Goal: Check status: Check status

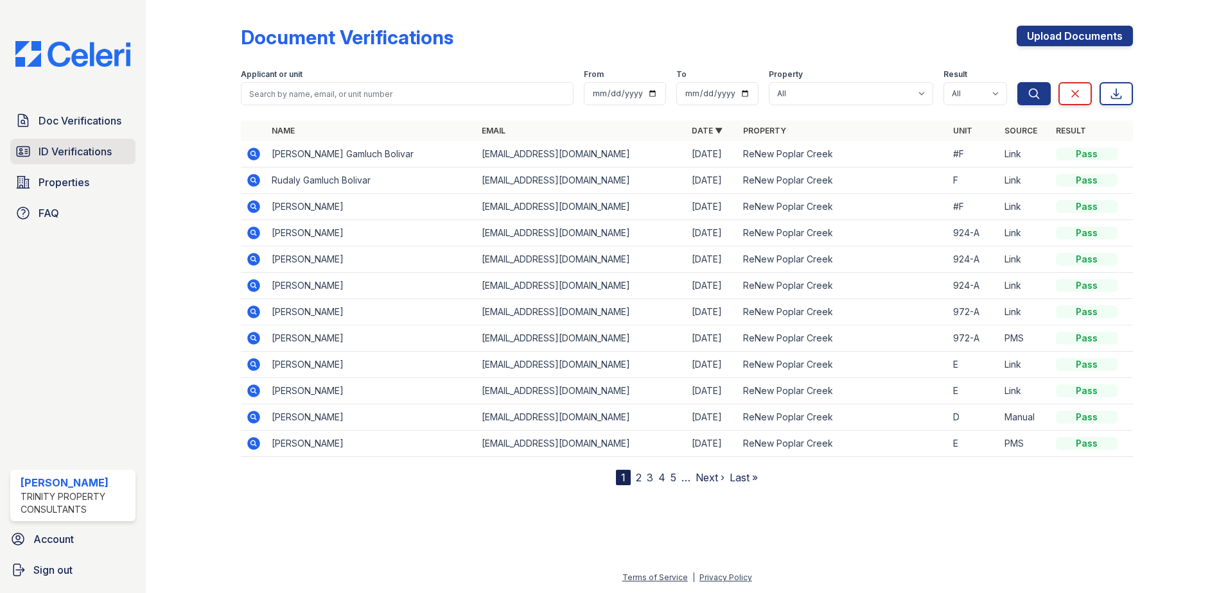
click at [49, 157] on span "ID Verifications" at bounding box center [75, 151] width 73 height 15
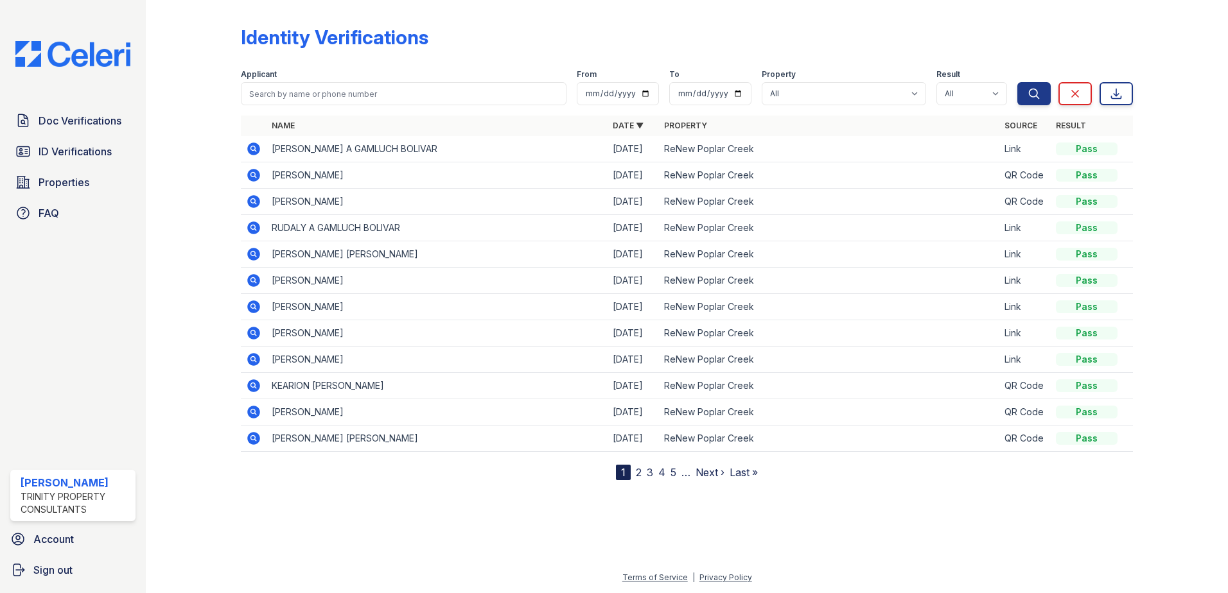
click at [255, 148] on icon at bounding box center [253, 148] width 15 height 15
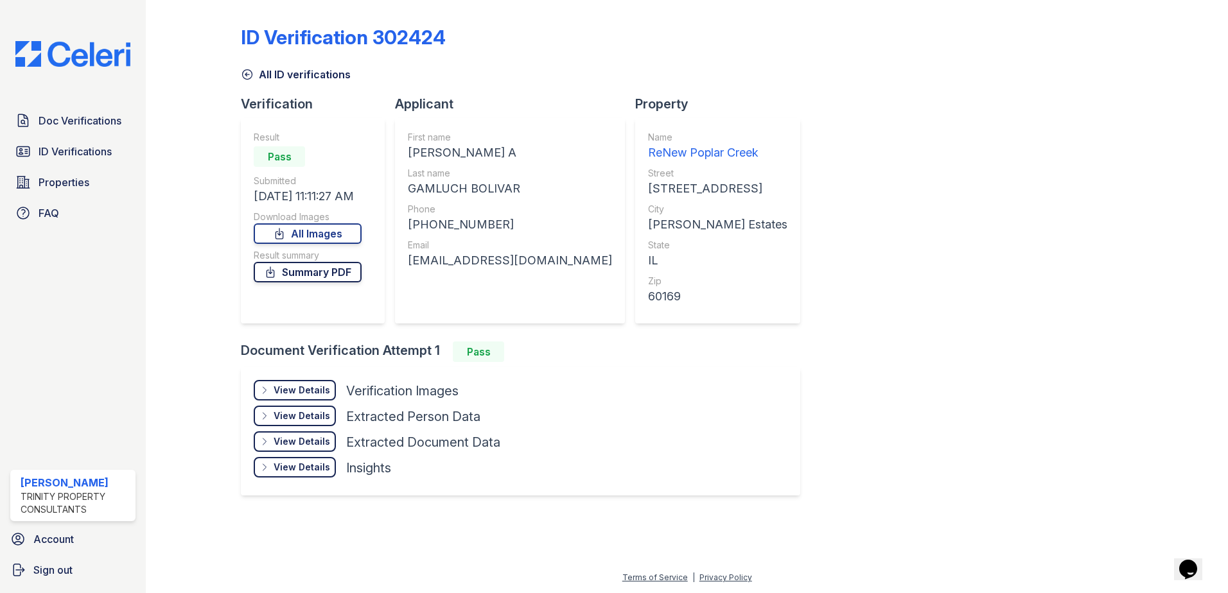
click at [311, 277] on link "Summary PDF" at bounding box center [308, 272] width 108 height 21
click at [324, 240] on link "All Images" at bounding box center [308, 234] width 108 height 21
click at [247, 72] on icon at bounding box center [247, 74] width 13 height 13
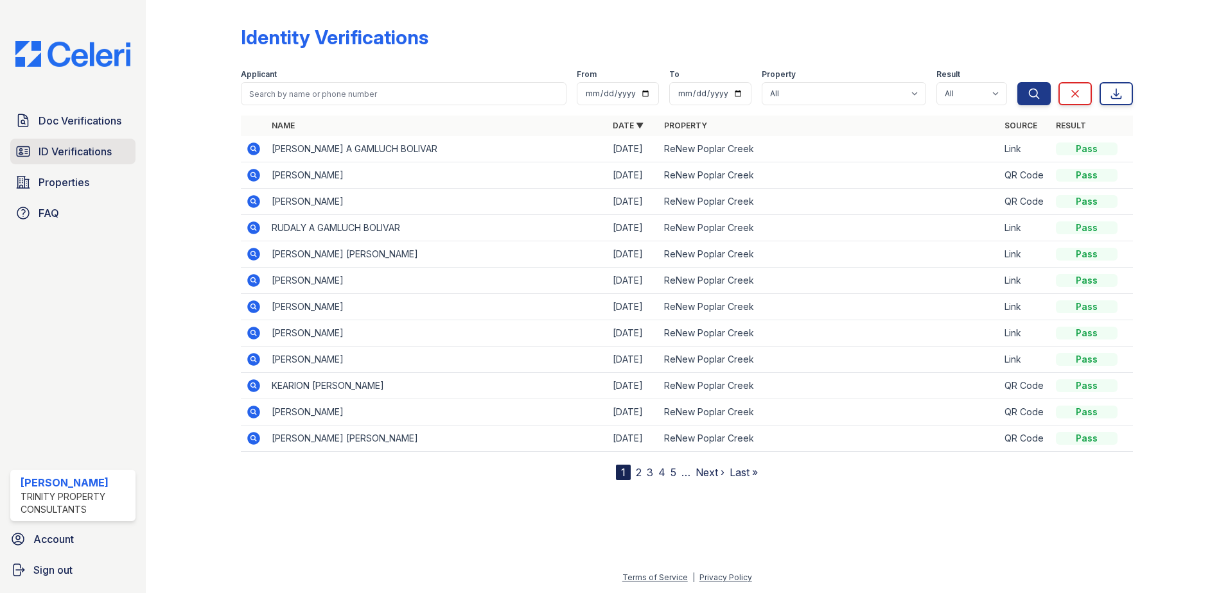
drag, startPoint x: 124, startPoint y: 159, endPoint x: 100, endPoint y: 152, distance: 25.0
click at [100, 152] on span "ID Verifications" at bounding box center [75, 151] width 73 height 15
click at [251, 227] on icon at bounding box center [253, 227] width 15 height 15
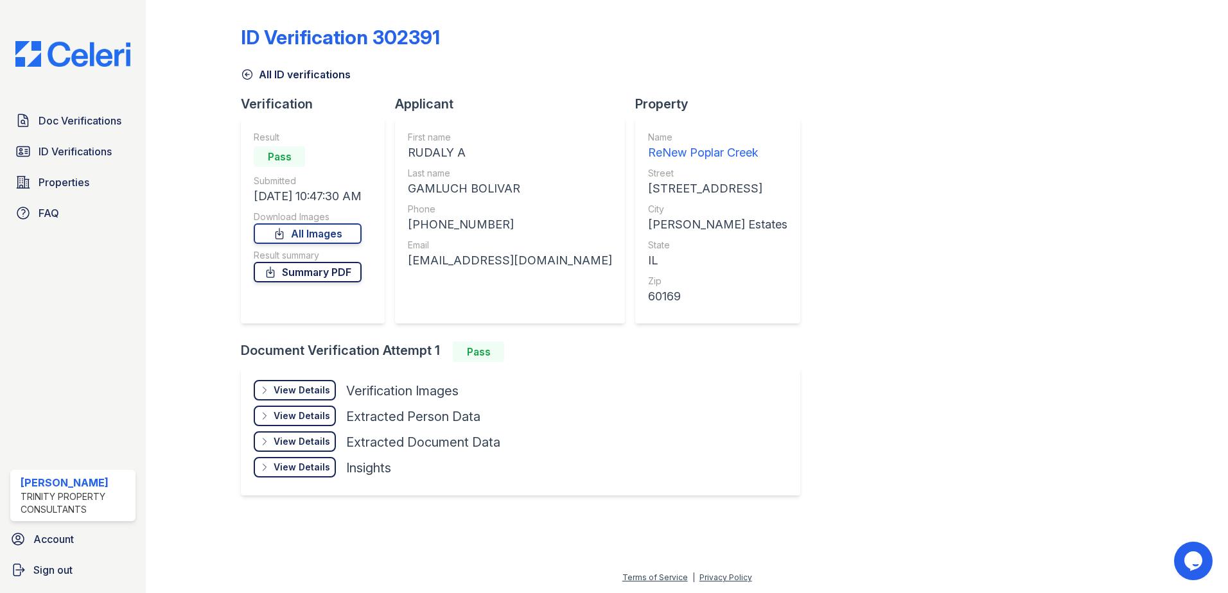
click at [335, 272] on link "Summary PDF" at bounding box center [308, 272] width 108 height 21
click at [347, 236] on link "All Images" at bounding box center [308, 234] width 108 height 21
click at [86, 151] on span "ID Verifications" at bounding box center [75, 151] width 73 height 15
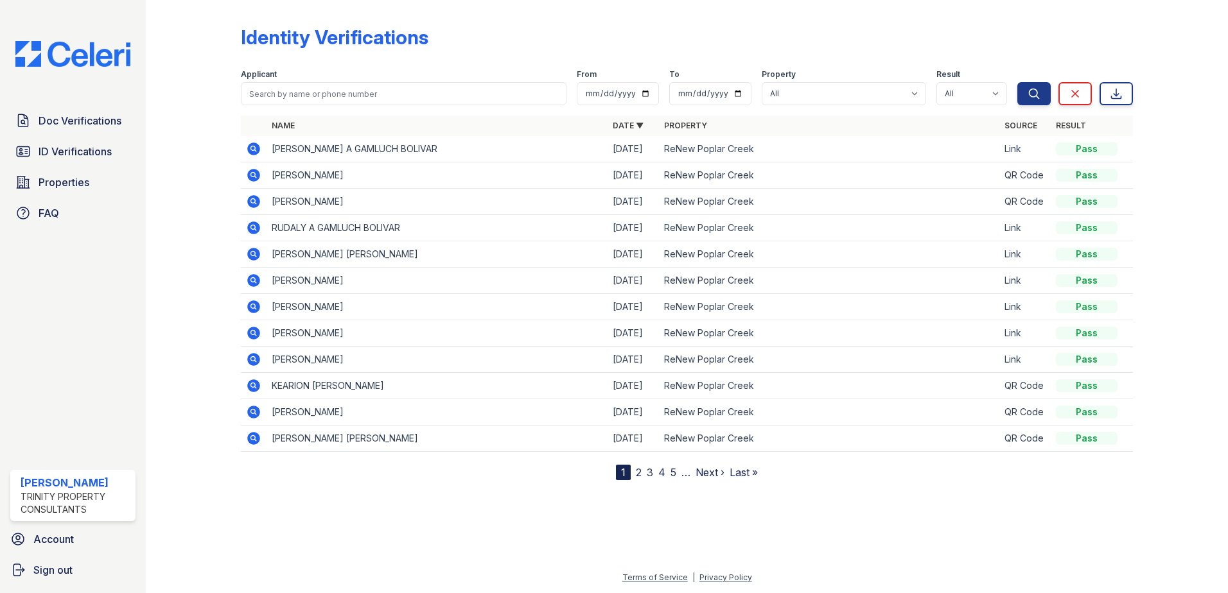
click at [253, 251] on icon at bounding box center [253, 254] width 15 height 15
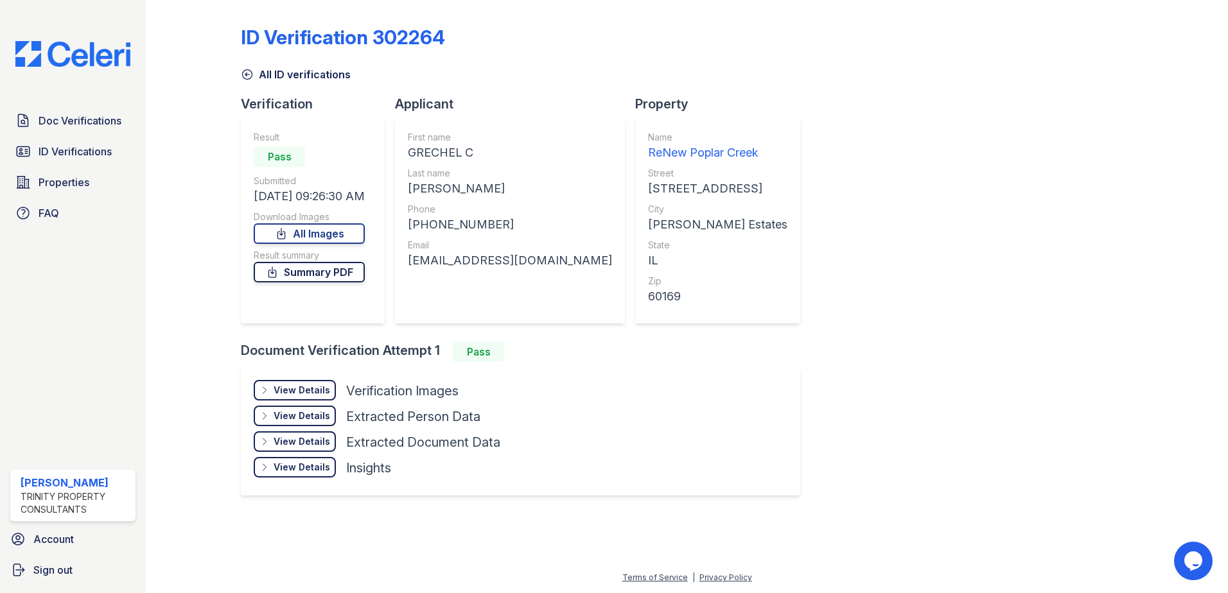
click at [320, 272] on link "Summary PDF" at bounding box center [309, 272] width 111 height 21
click at [328, 237] on link "All Images" at bounding box center [309, 234] width 111 height 21
click at [18, 153] on icon at bounding box center [22, 151] width 15 height 15
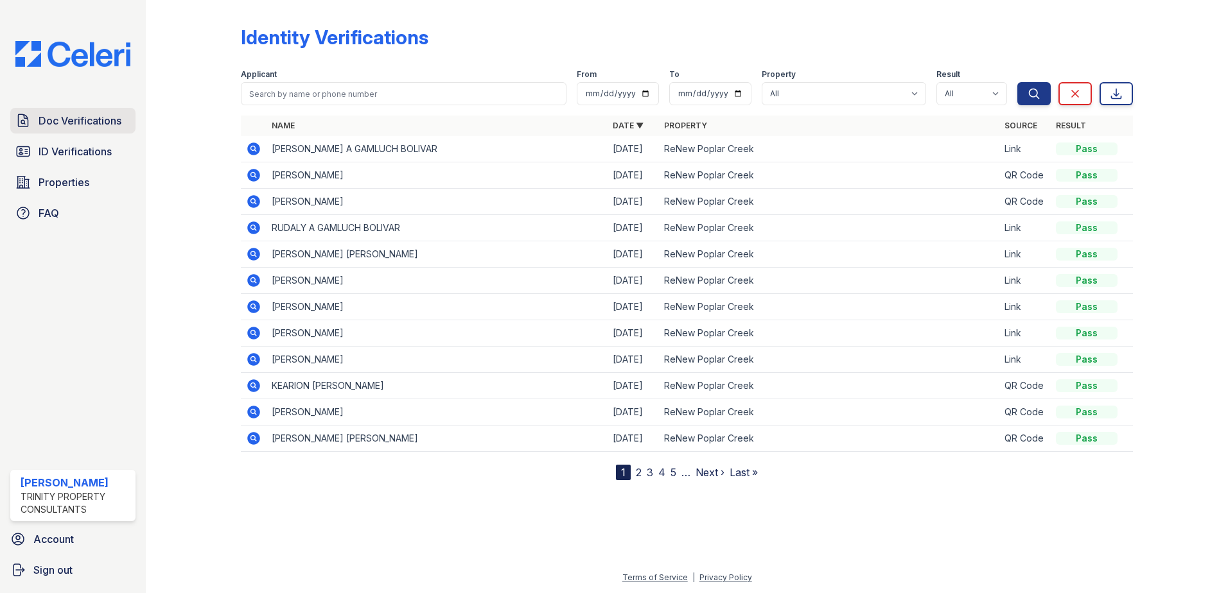
click at [78, 114] on span "Doc Verifications" at bounding box center [80, 120] width 83 height 15
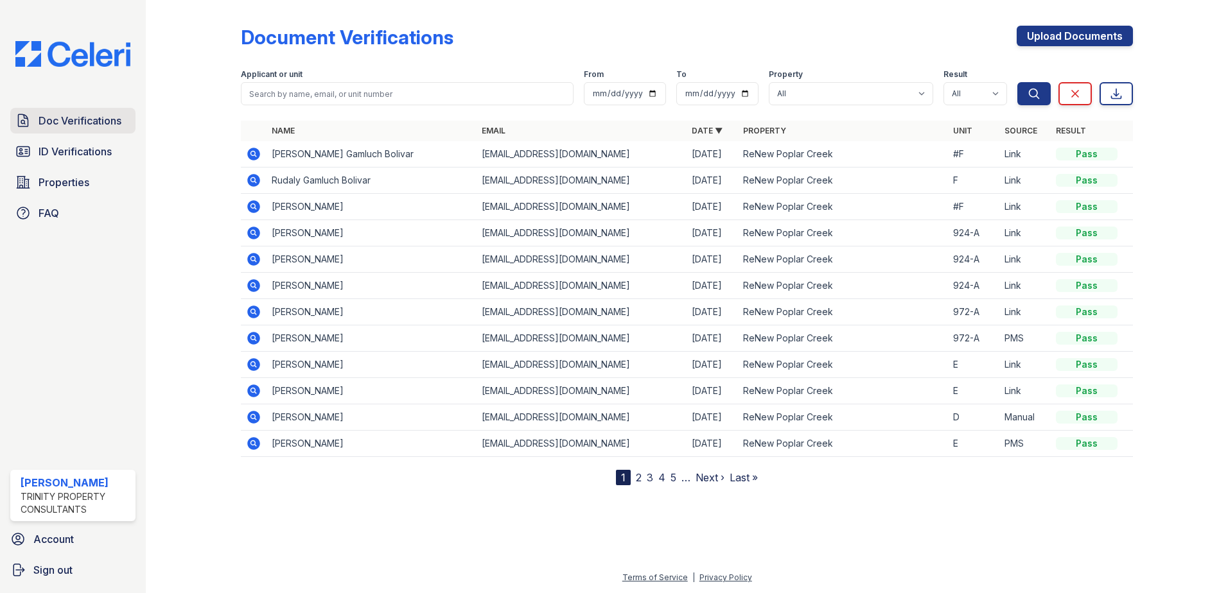
click at [89, 118] on span "Doc Verifications" at bounding box center [80, 120] width 83 height 15
click at [254, 158] on icon at bounding box center [253, 154] width 13 height 13
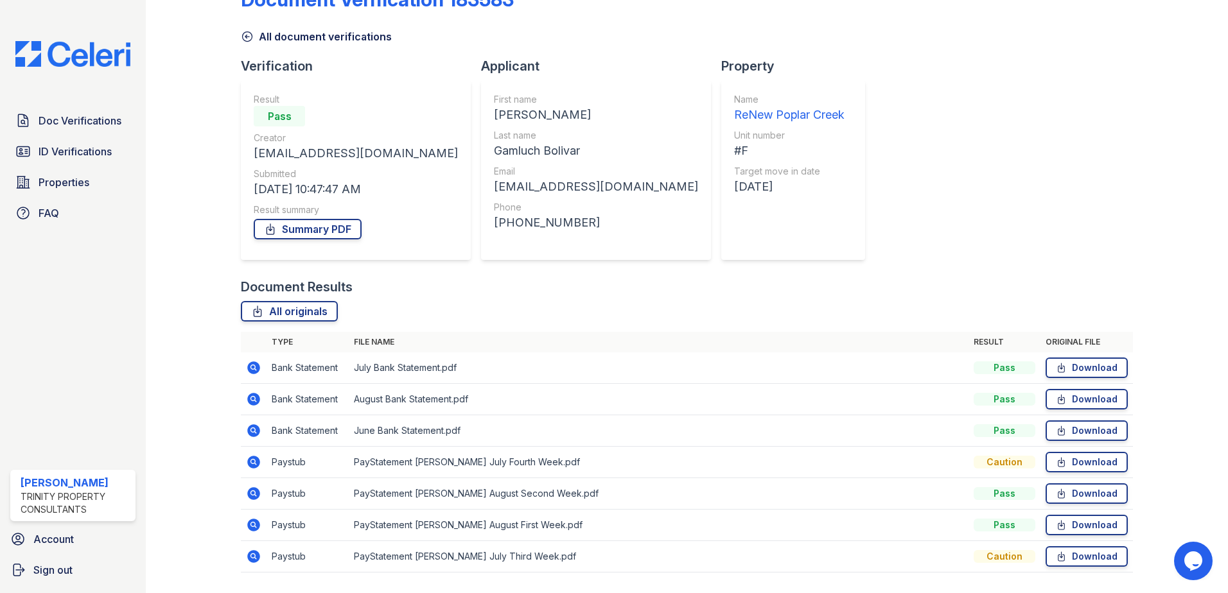
scroll to position [74, 0]
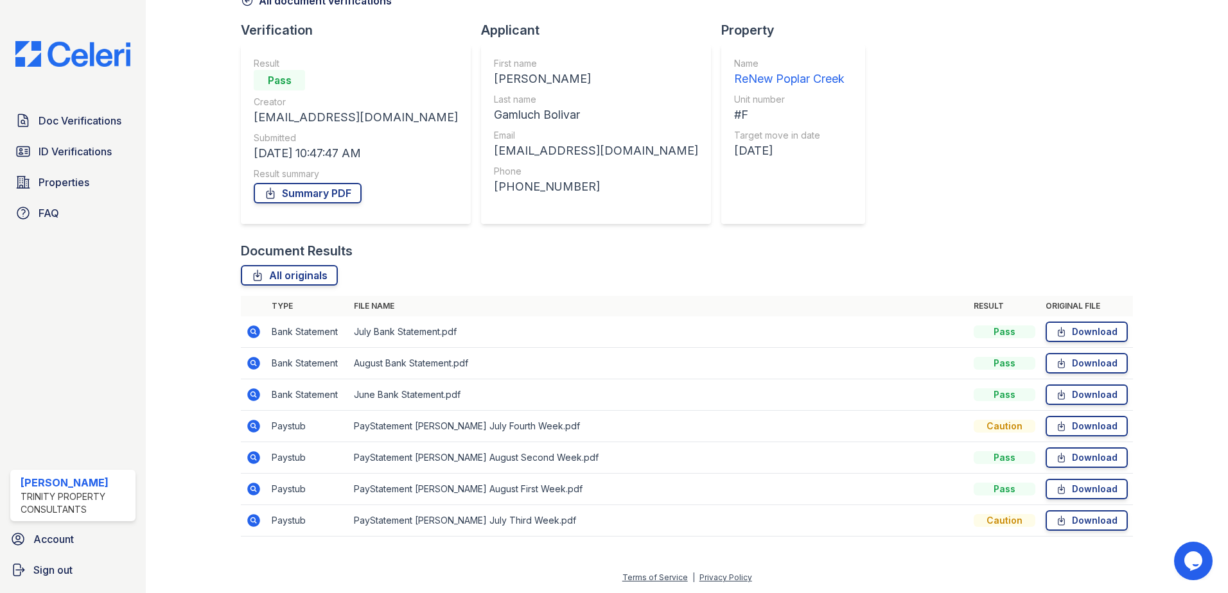
click at [253, 455] on icon at bounding box center [253, 457] width 15 height 15
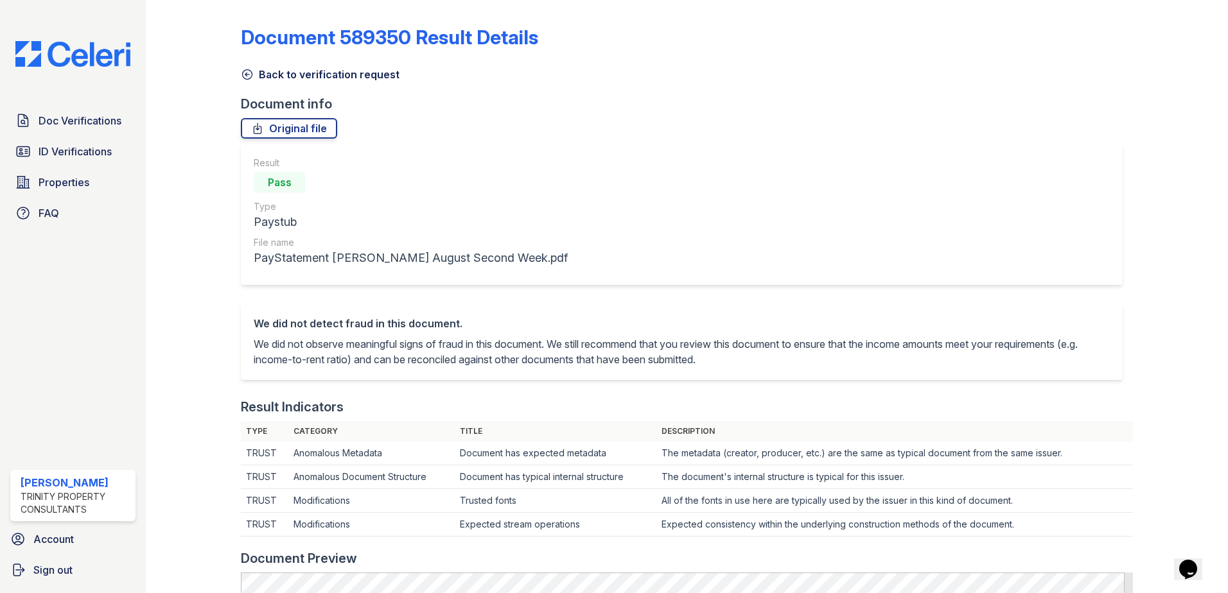
click at [243, 76] on icon at bounding box center [247, 74] width 13 height 13
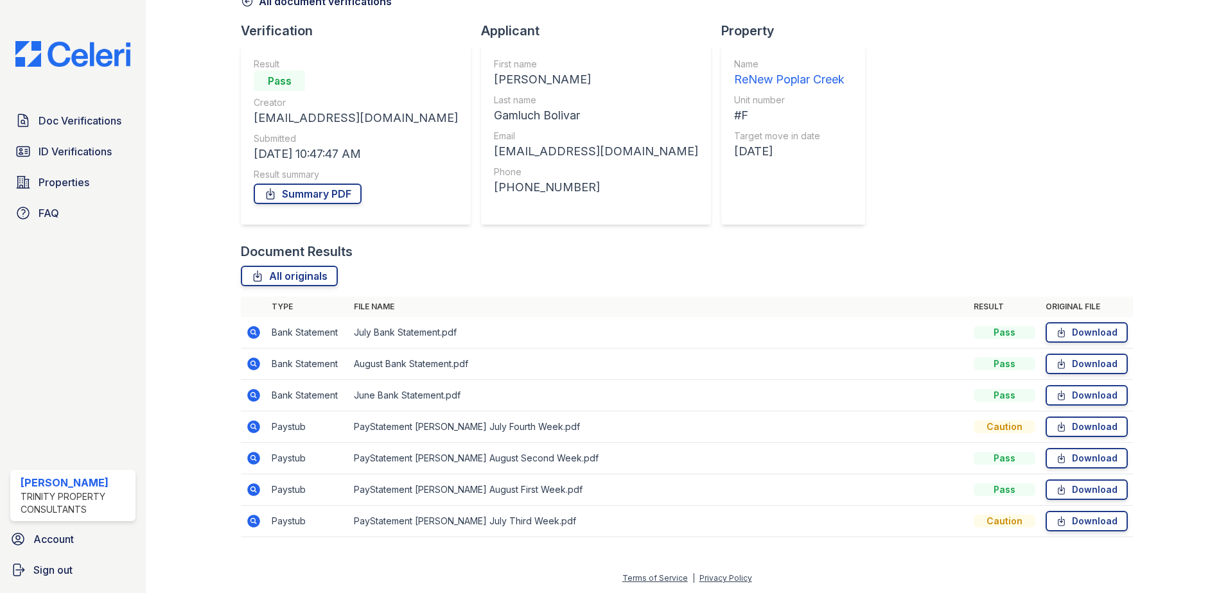
scroll to position [74, 0]
click at [253, 484] on icon at bounding box center [253, 489] width 13 height 13
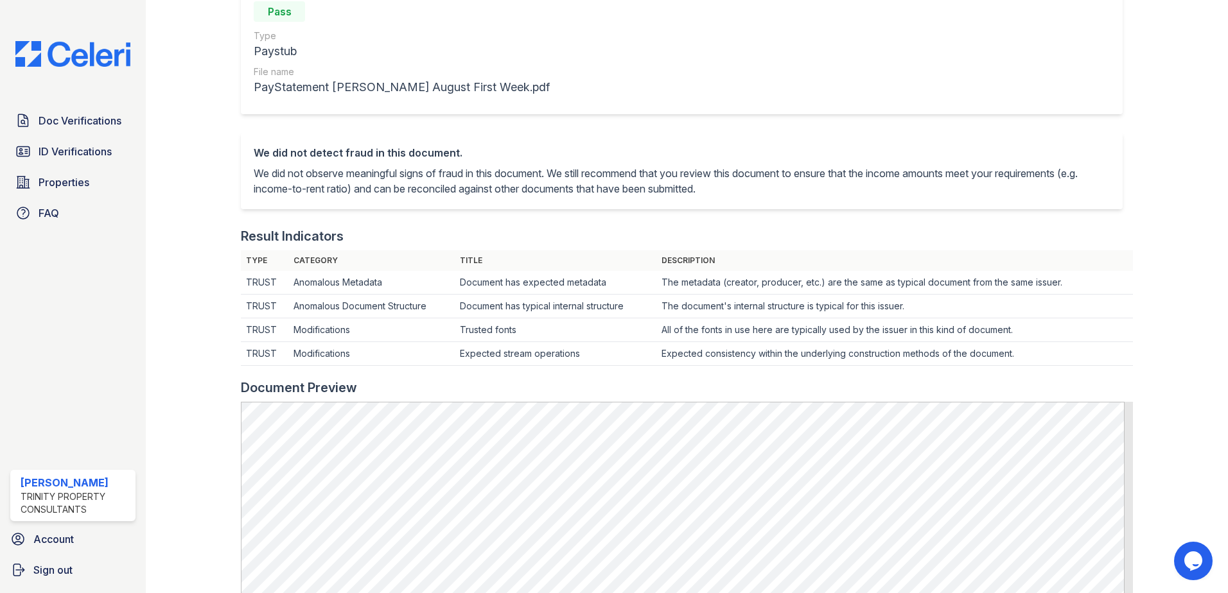
scroll to position [64, 0]
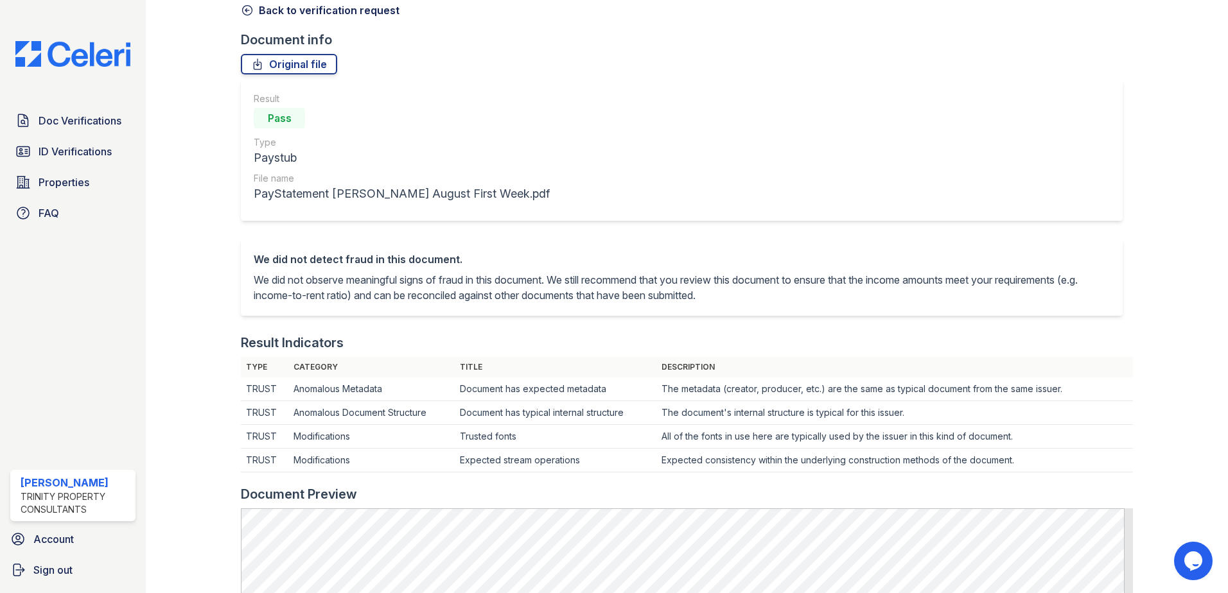
click at [250, 9] on icon at bounding box center [247, 10] width 13 height 13
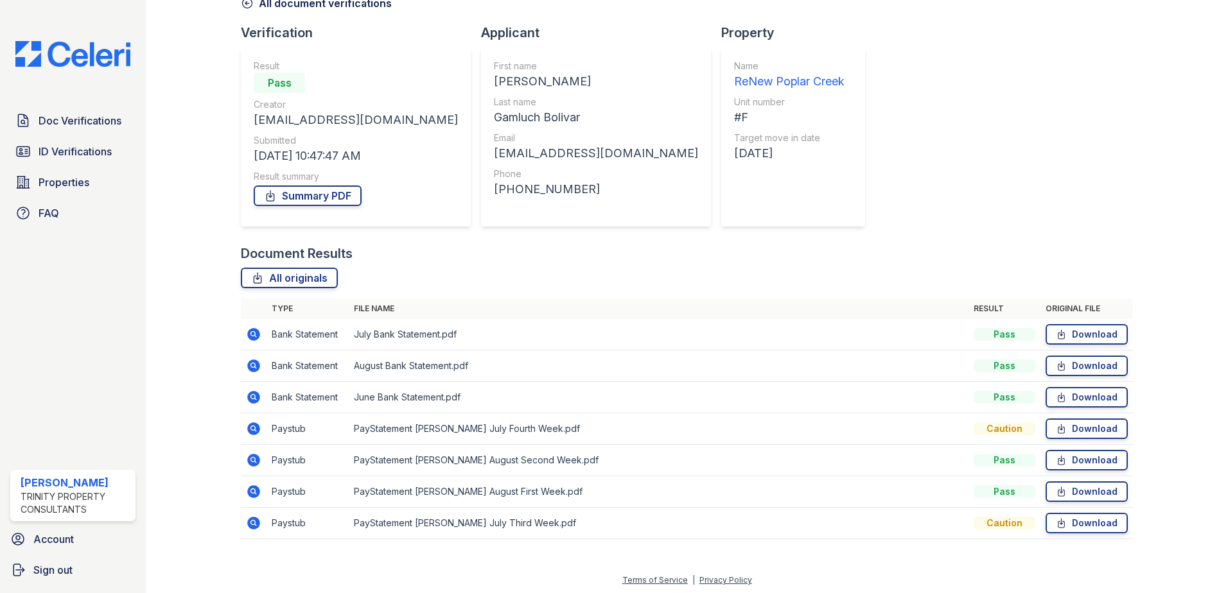
scroll to position [74, 0]
click at [252, 430] on icon at bounding box center [253, 426] width 13 height 13
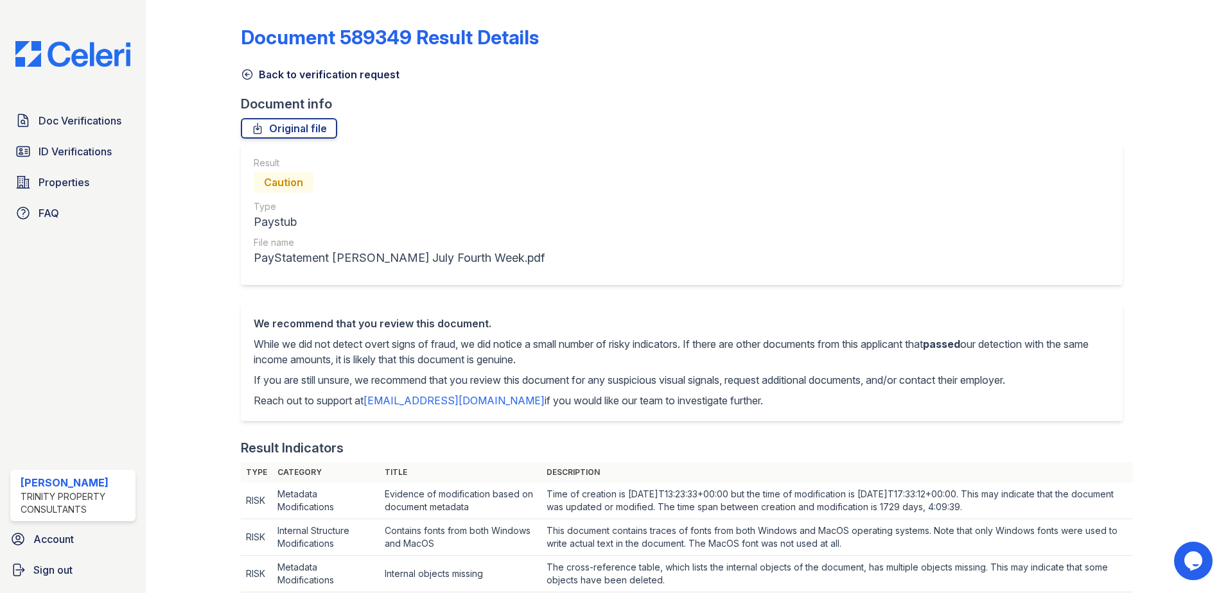
click at [245, 77] on icon at bounding box center [247, 74] width 13 height 13
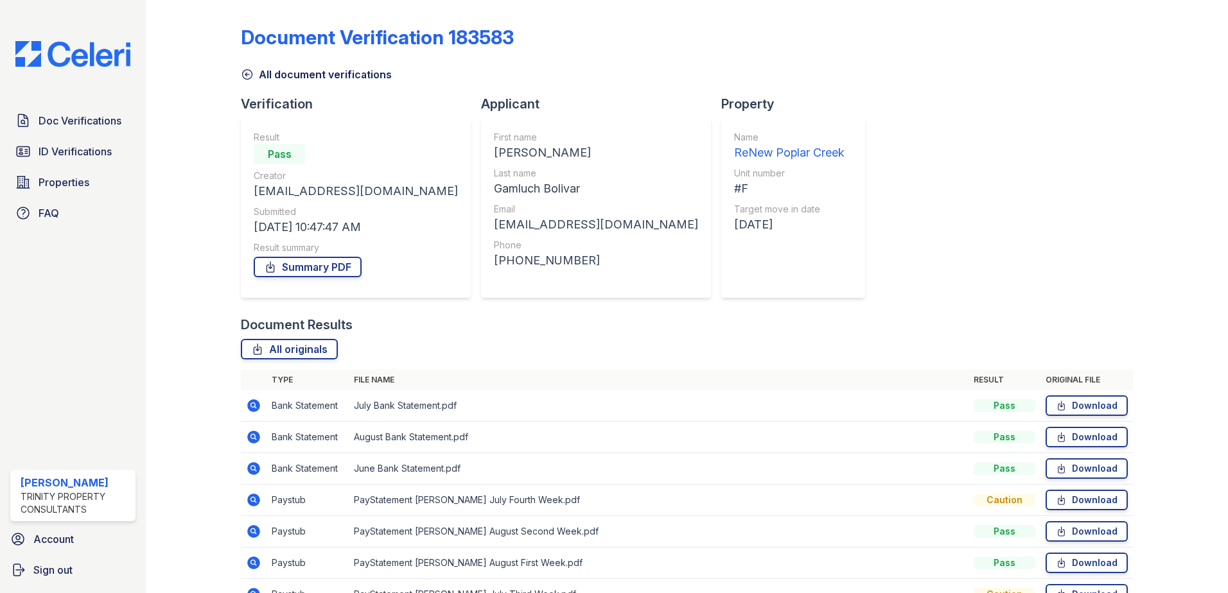
click at [243, 75] on icon at bounding box center [247, 74] width 13 height 13
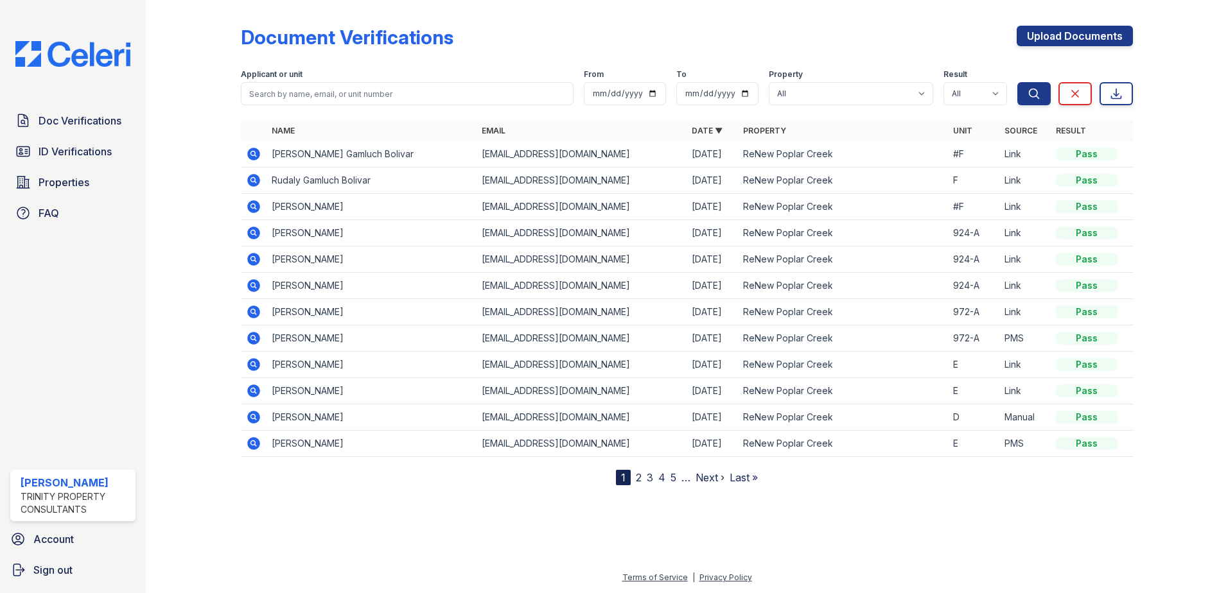
click at [252, 182] on icon at bounding box center [253, 180] width 13 height 13
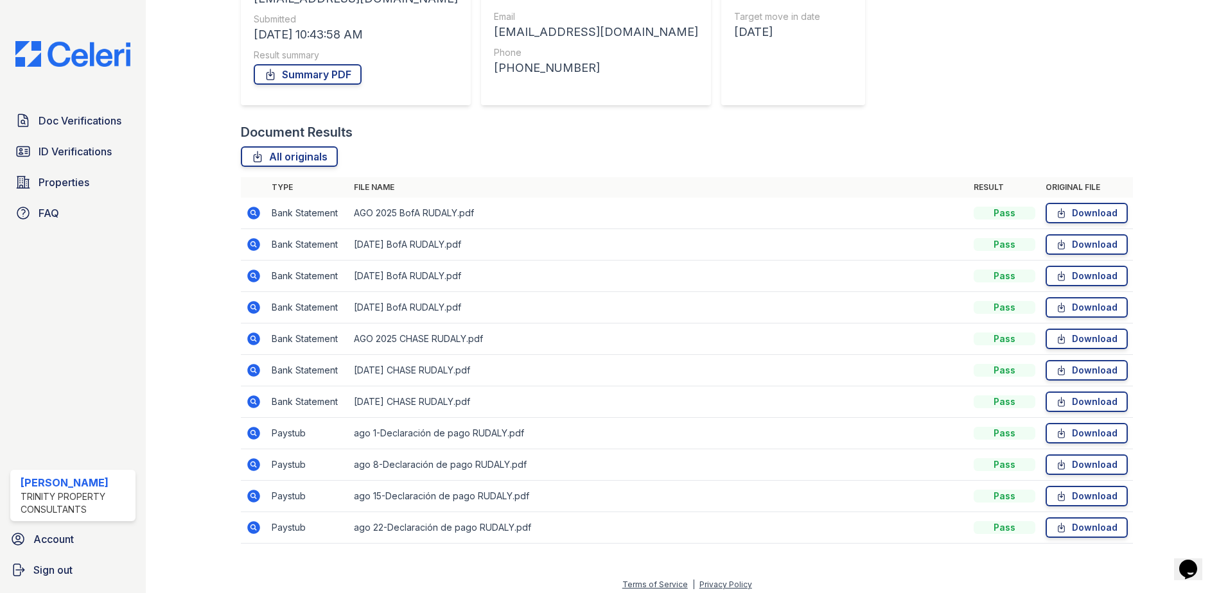
click at [254, 527] on icon at bounding box center [252, 526] width 3 height 3
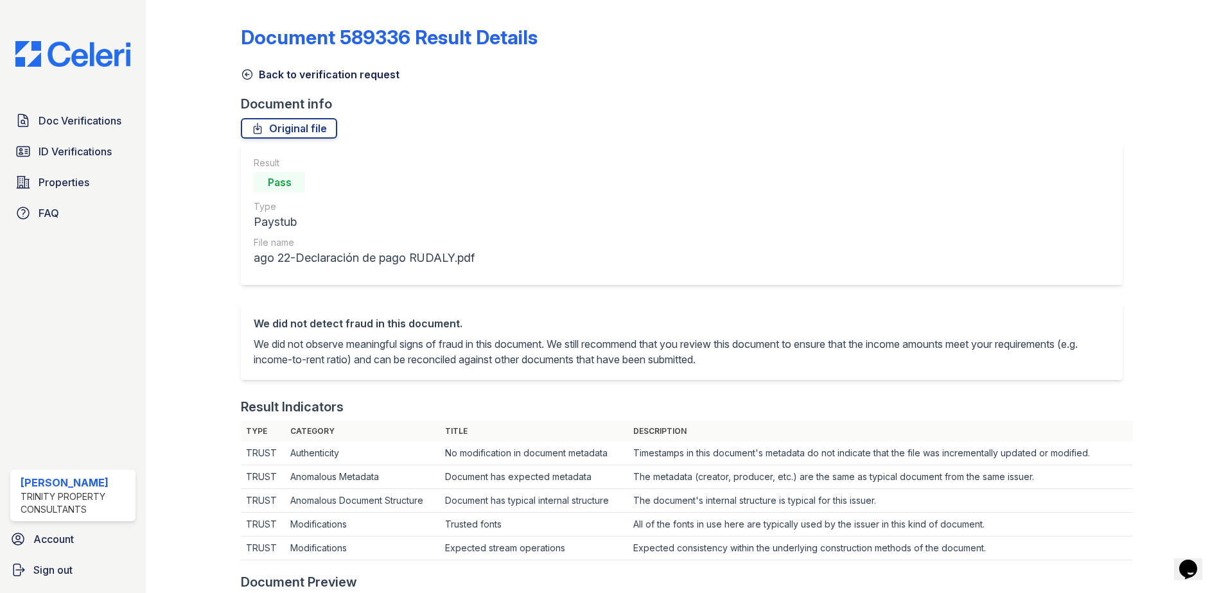
click at [250, 71] on icon at bounding box center [248, 75] width 10 height 10
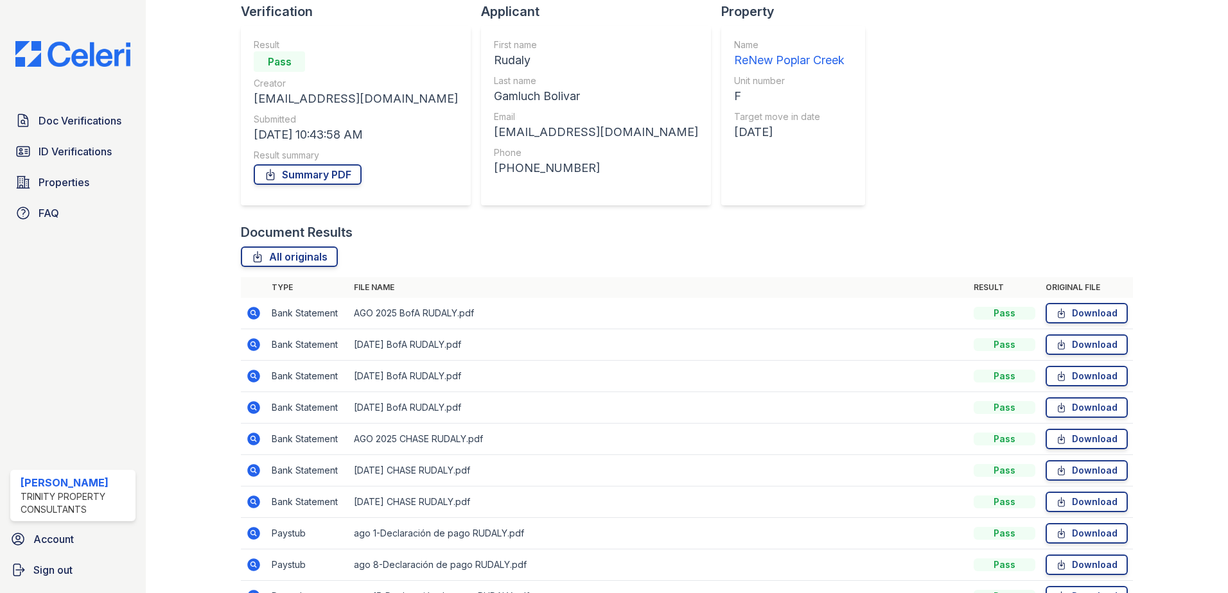
scroll to position [200, 0]
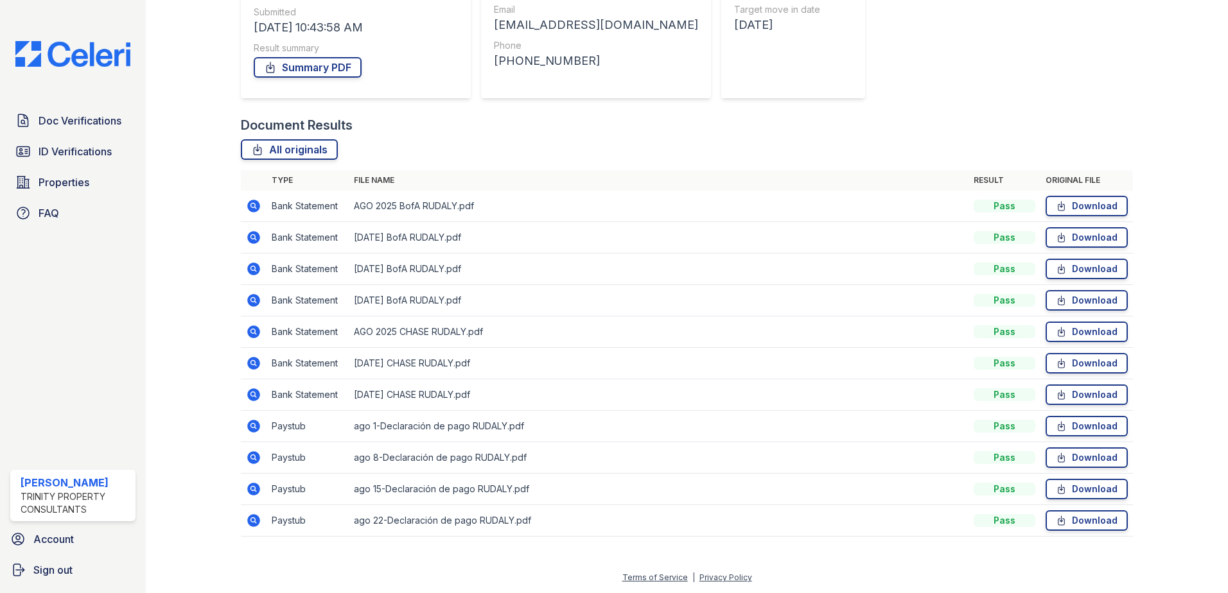
click at [248, 490] on icon at bounding box center [253, 489] width 13 height 13
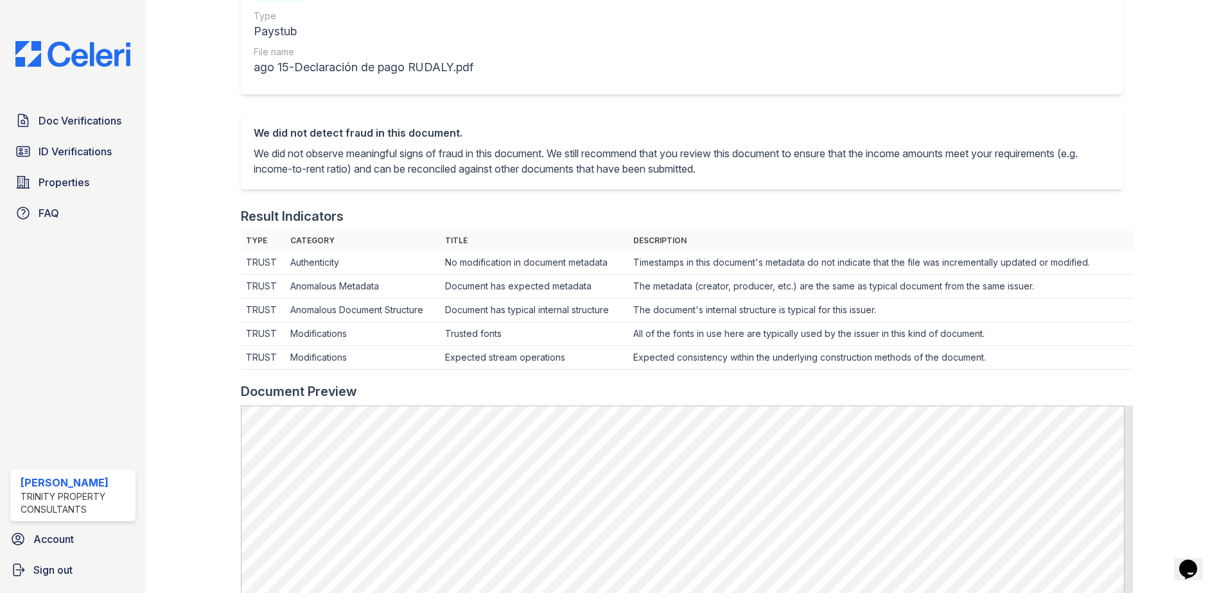
scroll to position [127, 0]
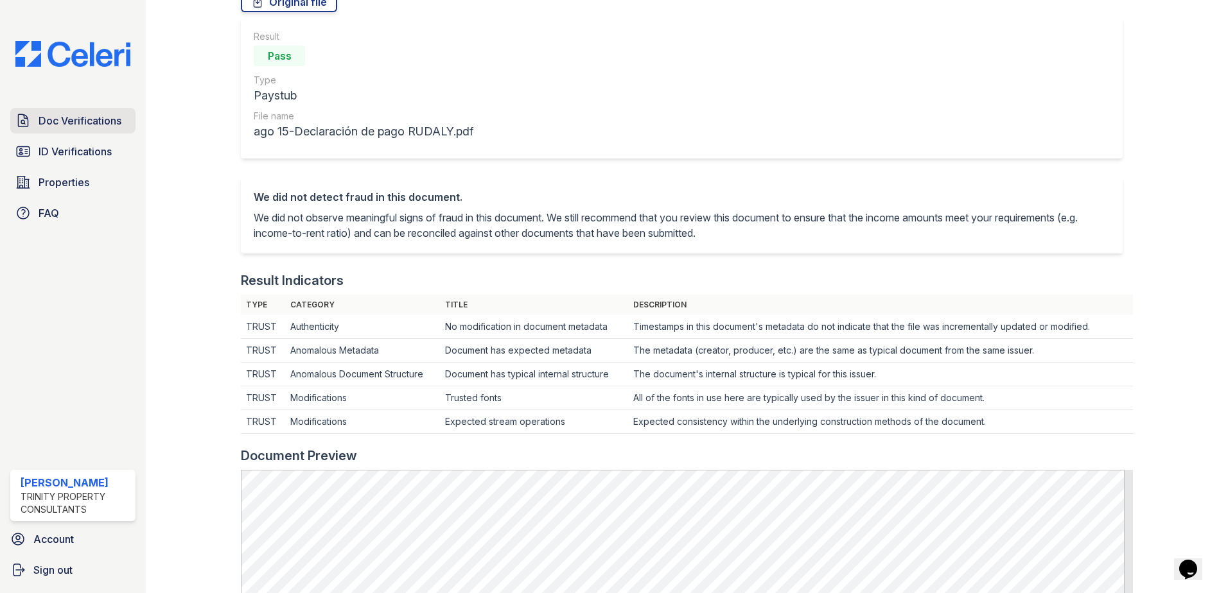
click at [76, 123] on span "Doc Verifications" at bounding box center [80, 120] width 83 height 15
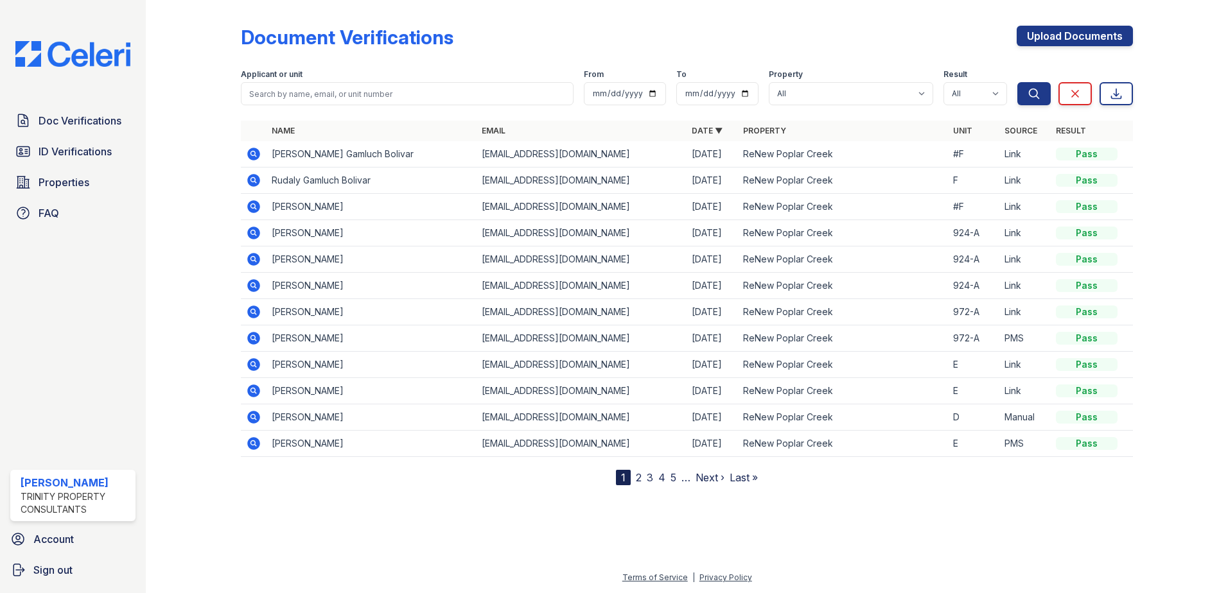
click at [252, 153] on icon at bounding box center [253, 153] width 15 height 15
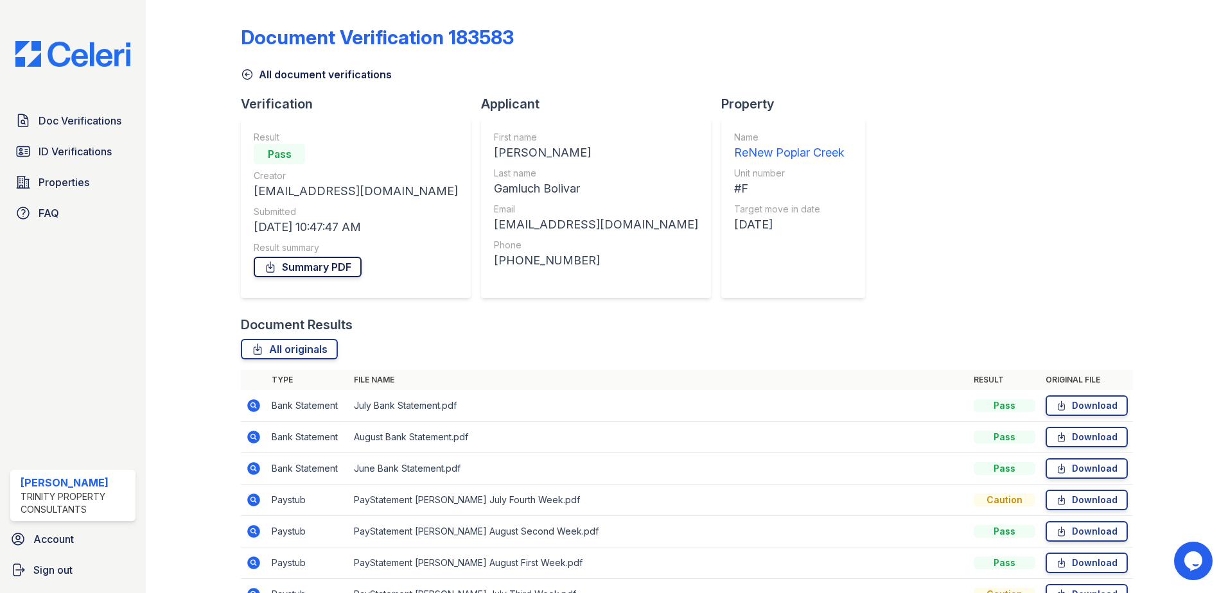
drag, startPoint x: 320, startPoint y: 265, endPoint x: 290, endPoint y: 263, distance: 30.9
click at [290, 263] on link "Summary PDF" at bounding box center [308, 267] width 108 height 21
click at [247, 71] on icon at bounding box center [247, 74] width 13 height 13
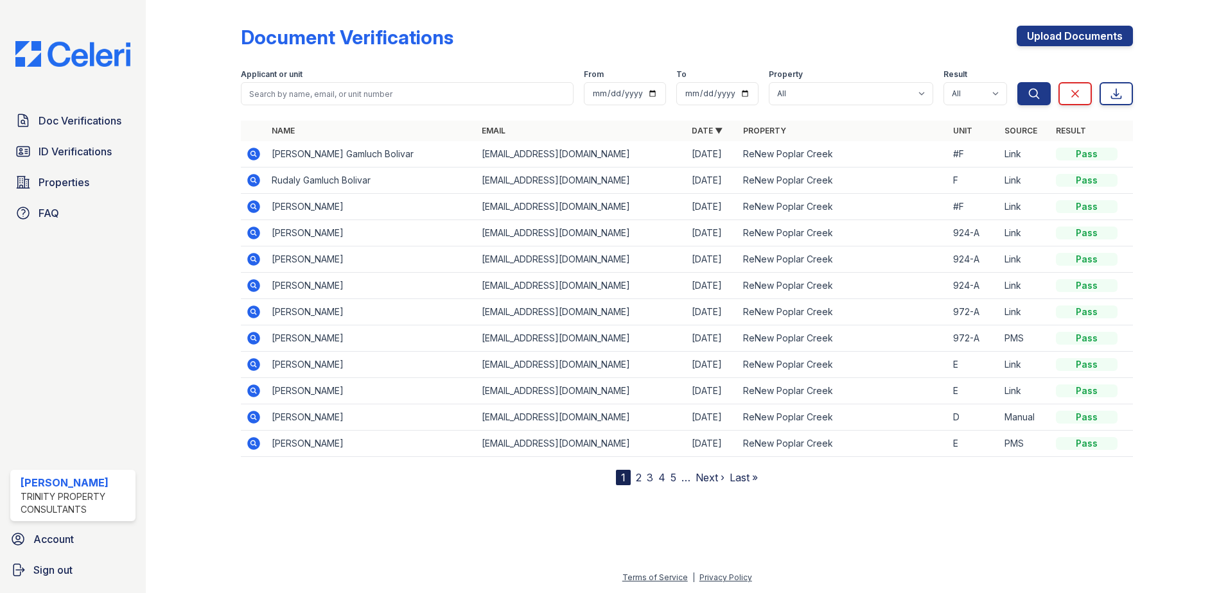
click at [254, 177] on icon at bounding box center [253, 180] width 13 height 13
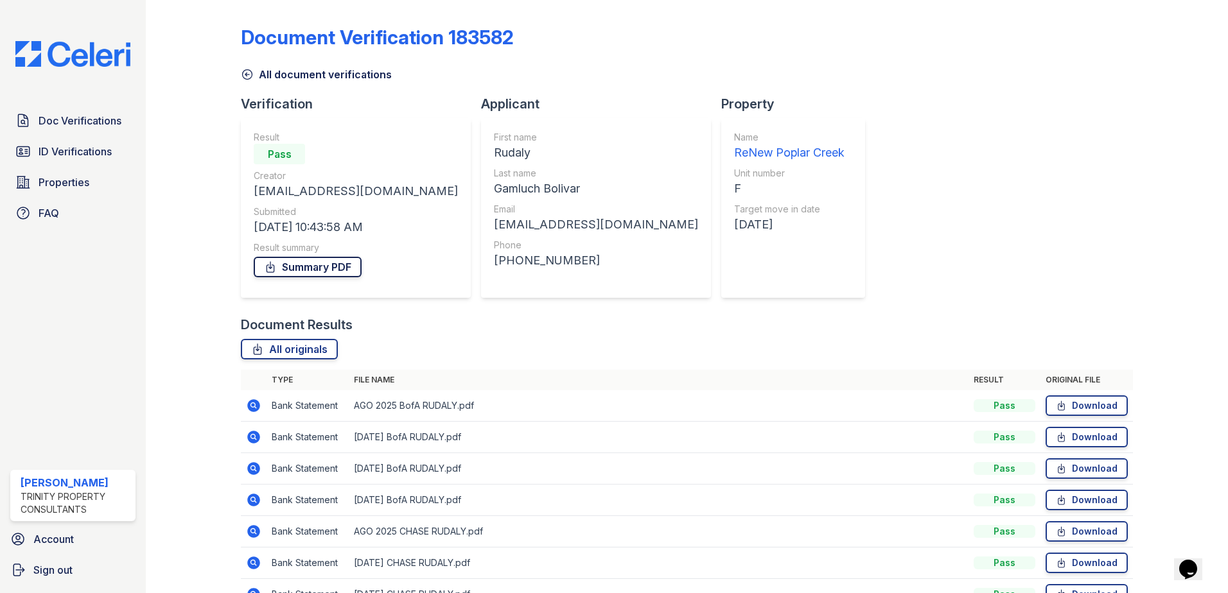
click at [311, 264] on link "Summary PDF" at bounding box center [308, 267] width 108 height 21
click at [243, 75] on icon at bounding box center [248, 75] width 10 height 10
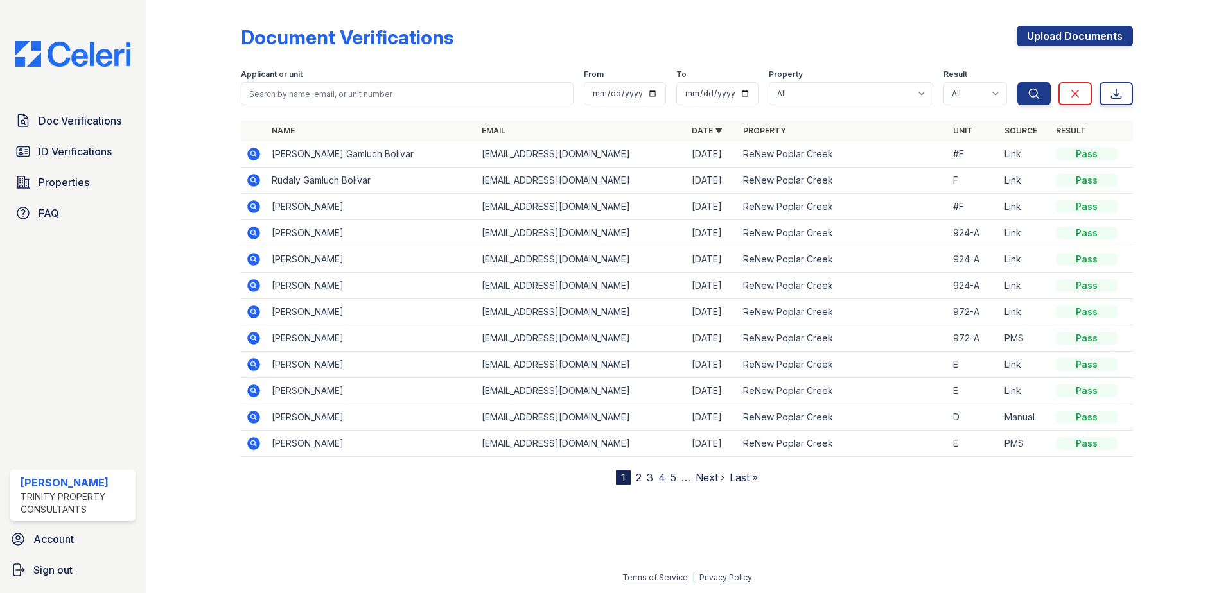
click at [252, 206] on icon at bounding box center [252, 205] width 3 height 3
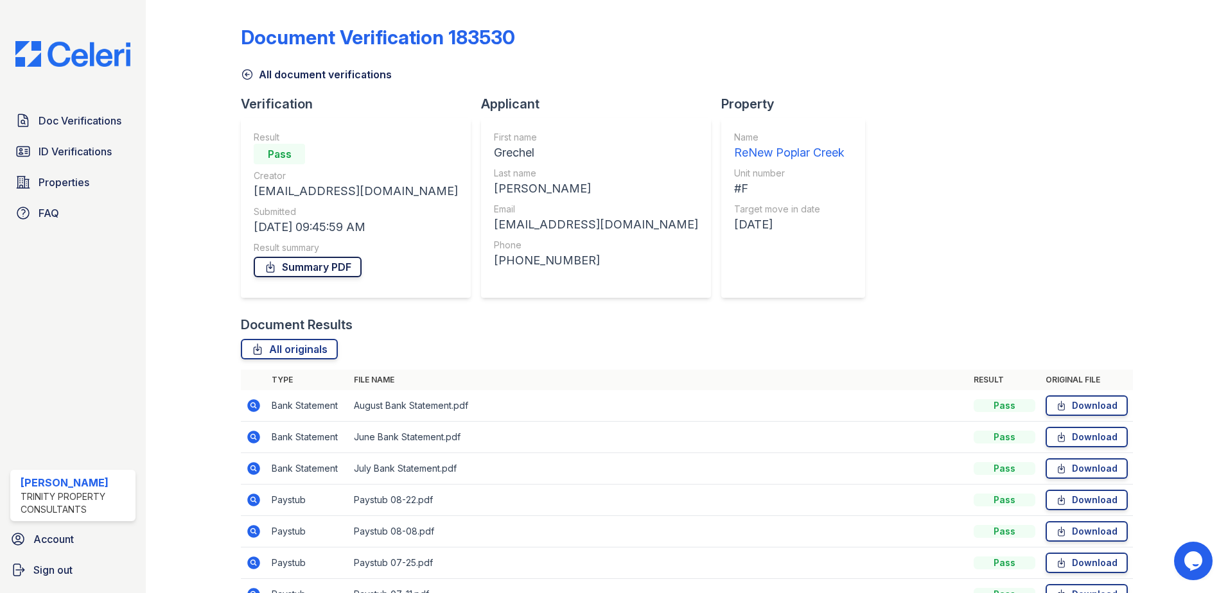
click at [328, 265] on link "Summary PDF" at bounding box center [308, 267] width 108 height 21
click at [86, 123] on span "Doc Verifications" at bounding box center [80, 120] width 83 height 15
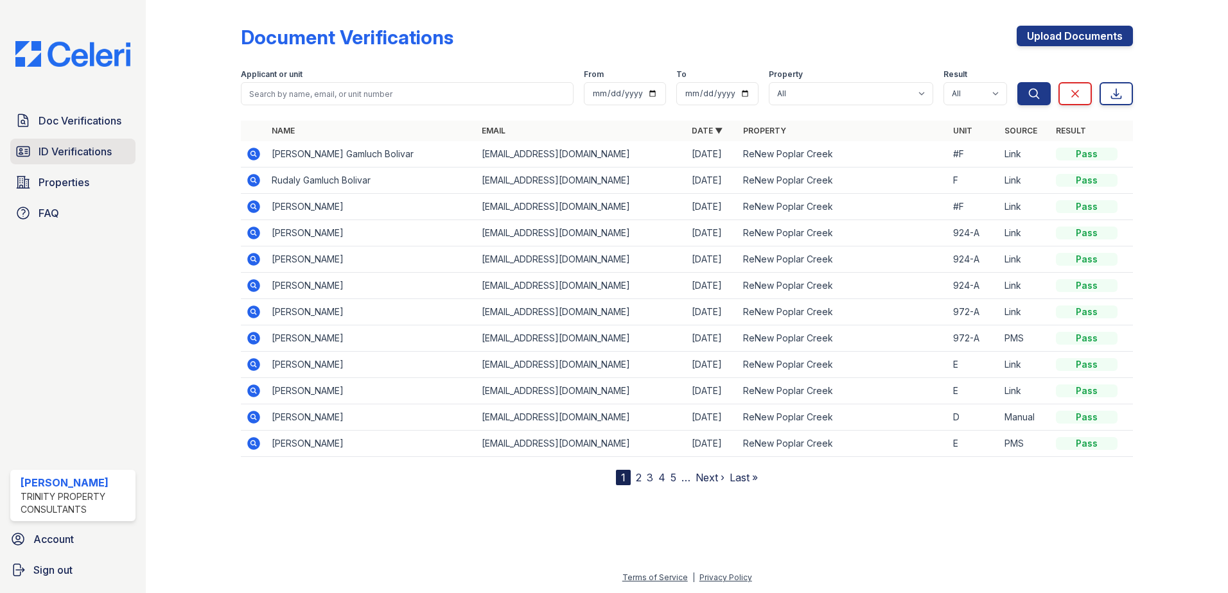
click at [78, 157] on span "ID Verifications" at bounding box center [75, 151] width 73 height 15
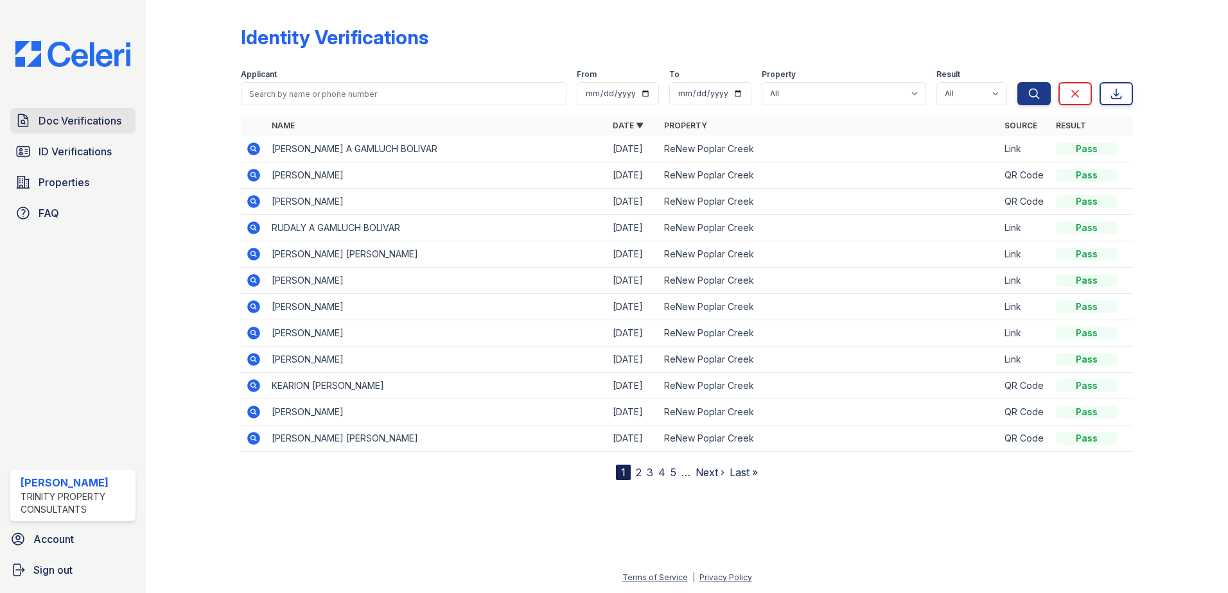
click at [56, 128] on span "Doc Verifications" at bounding box center [80, 120] width 83 height 15
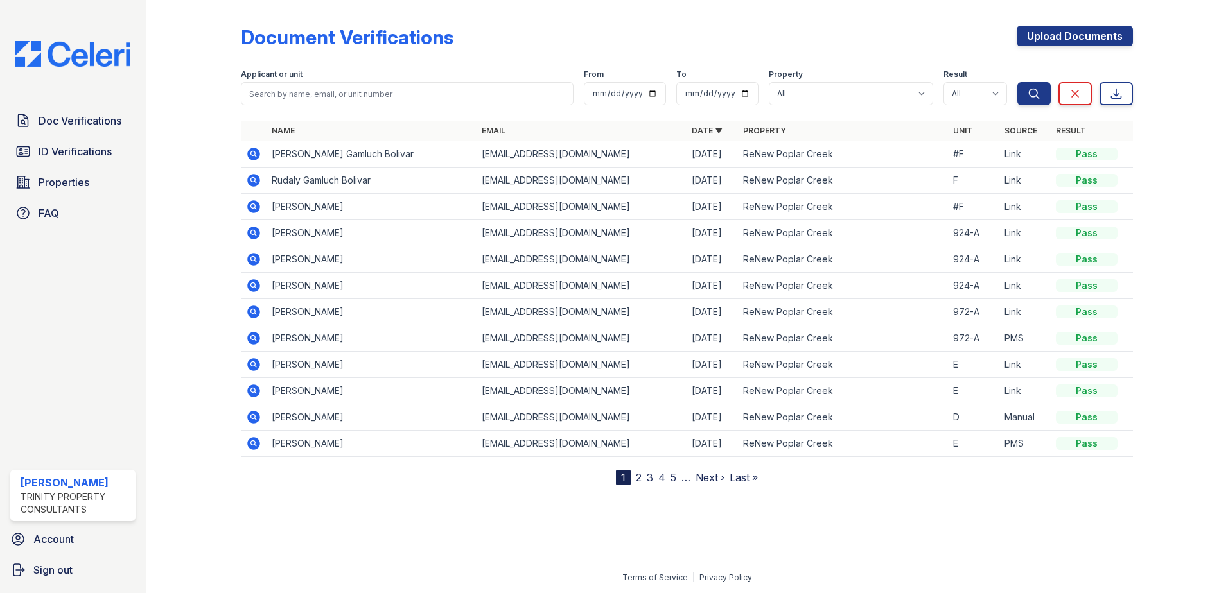
click at [255, 204] on icon at bounding box center [253, 206] width 15 height 15
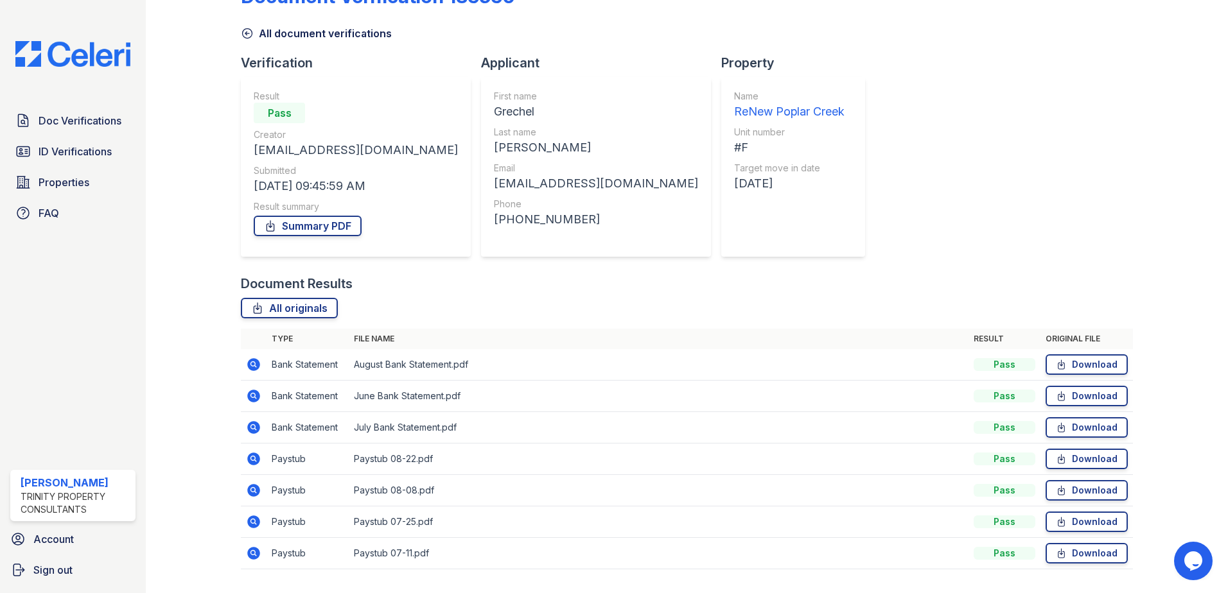
scroll to position [64, 0]
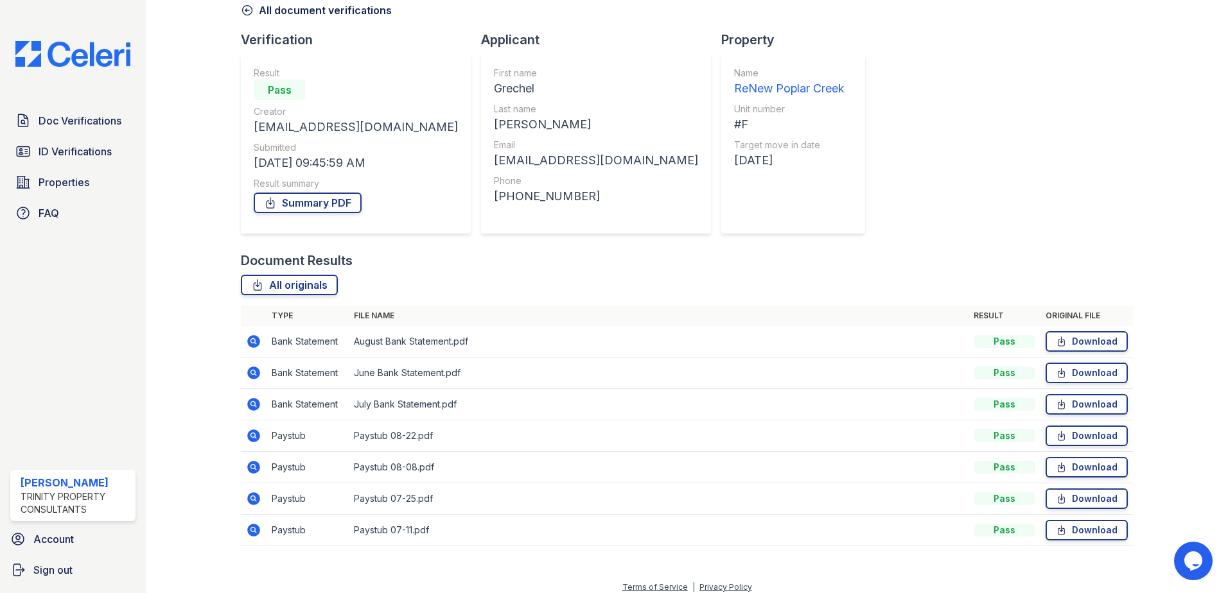
click at [256, 437] on icon at bounding box center [253, 436] width 13 height 13
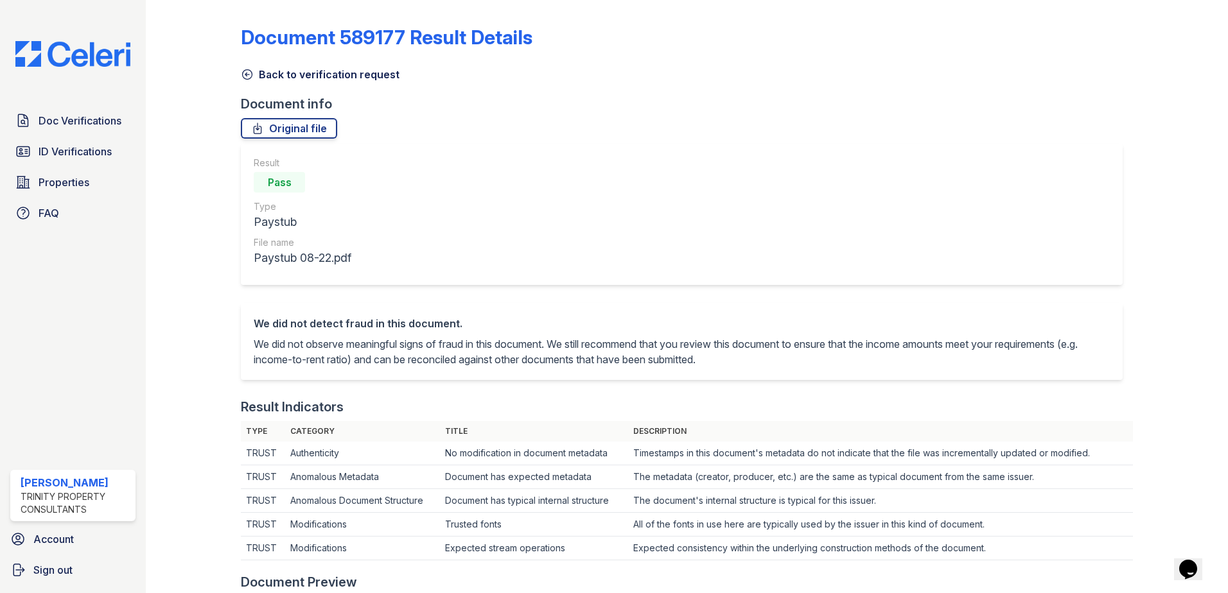
click at [243, 71] on icon at bounding box center [247, 74] width 13 height 13
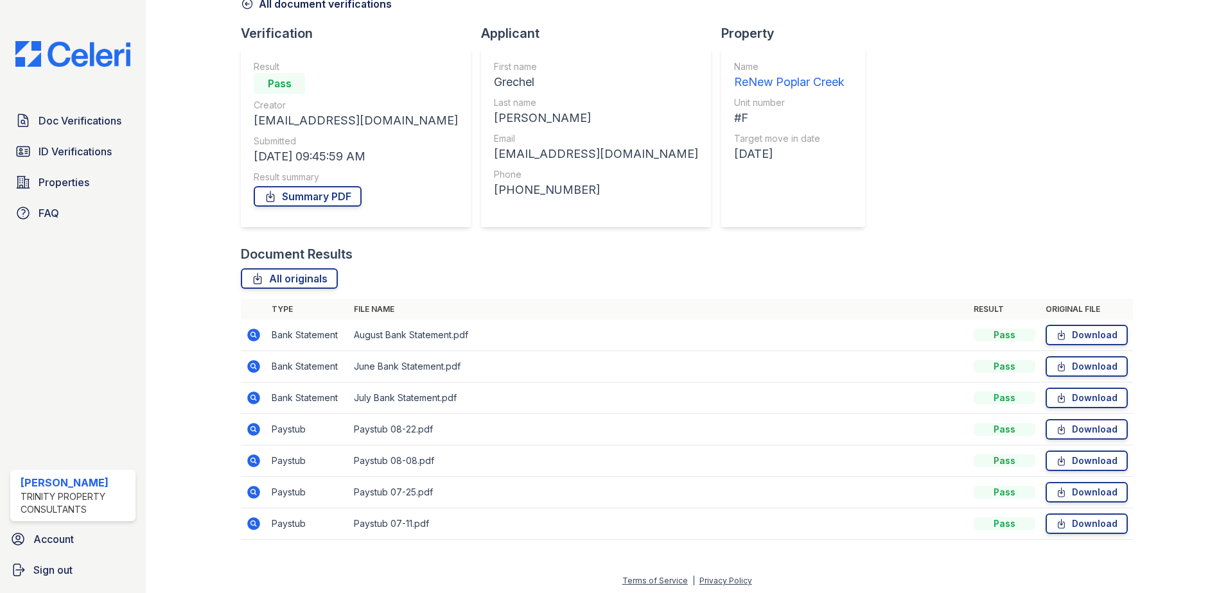
scroll to position [74, 0]
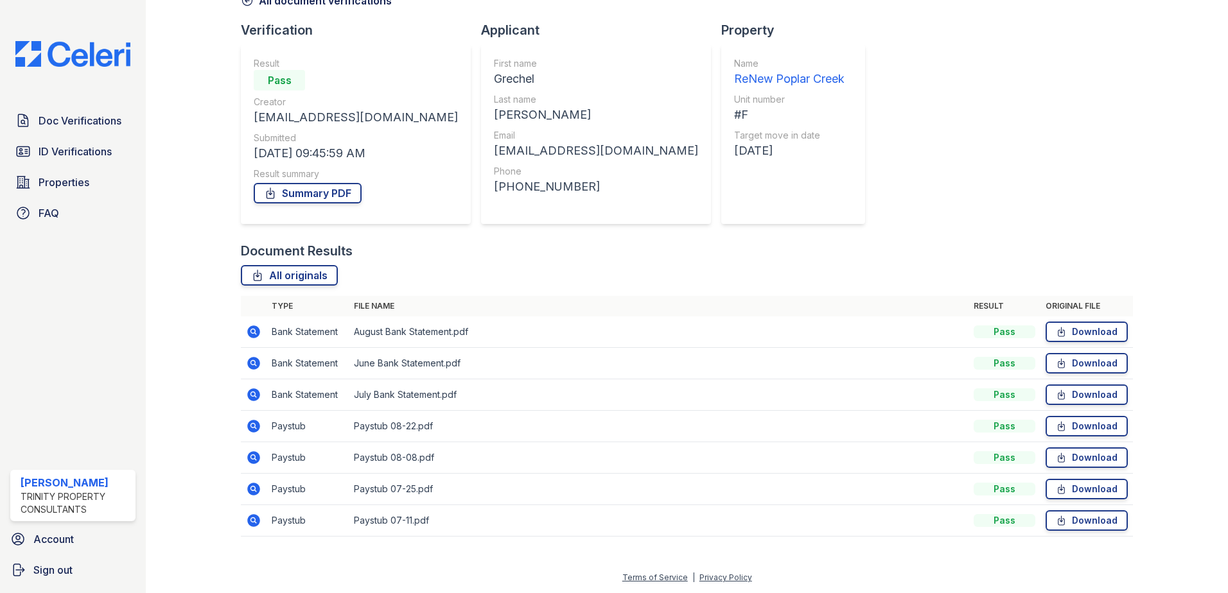
click at [249, 457] on icon at bounding box center [253, 458] width 13 height 13
